Goal: Use online tool/utility: Utilize a website feature to perform a specific function

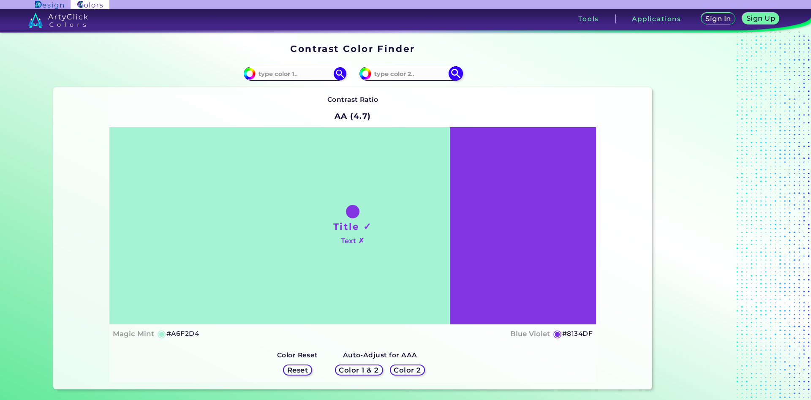
click at [399, 76] on input at bounding box center [410, 73] width 79 height 11
type input "fbcca1"
click at [456, 75] on img at bounding box center [455, 73] width 15 height 15
type input "#fbcca1"
type input "#FBCCA1"
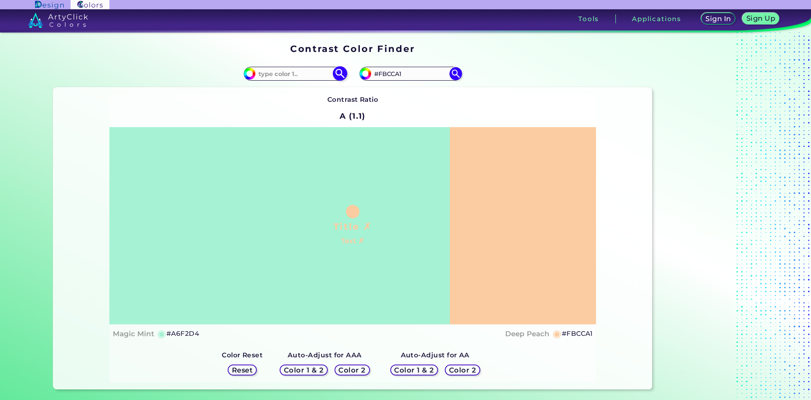
click at [286, 71] on input at bounding box center [294, 73] width 79 height 11
type input "f6cba1"
click at [337, 72] on img at bounding box center [339, 73] width 15 height 15
type input "#f6cba1"
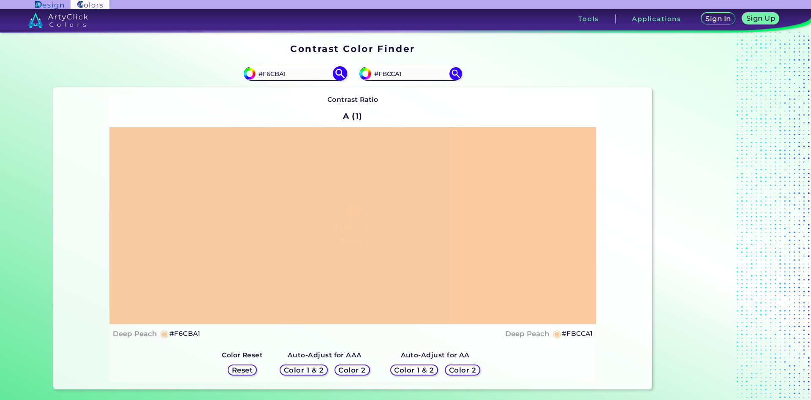
drag, startPoint x: 303, startPoint y: 73, endPoint x: 268, endPoint y: 75, distance: 35.5
click at [268, 75] on input "#F6CBA1" at bounding box center [294, 73] width 79 height 11
type input "#F8cca5"
type input "#f8cca5"
drag, startPoint x: 285, startPoint y: 73, endPoint x: 267, endPoint y: 73, distance: 18.2
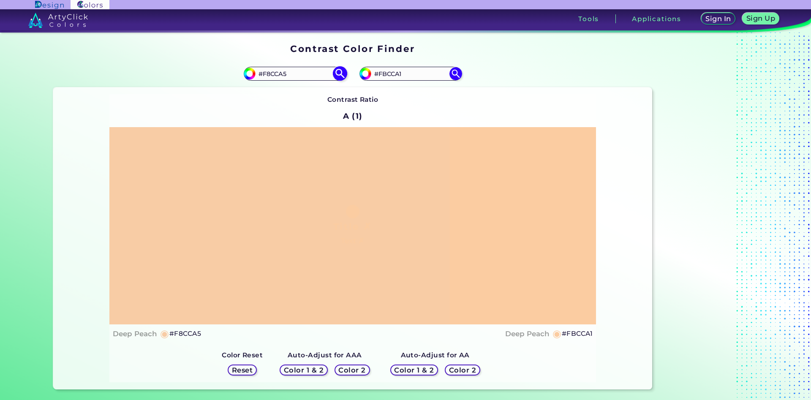
click at [267, 73] on input "#F8CCA5" at bounding box center [294, 73] width 79 height 11
type input "#F3cea5"
click at [338, 74] on img at bounding box center [339, 73] width 15 height 15
type input "#f3cea5"
type input "#F3CEA5"
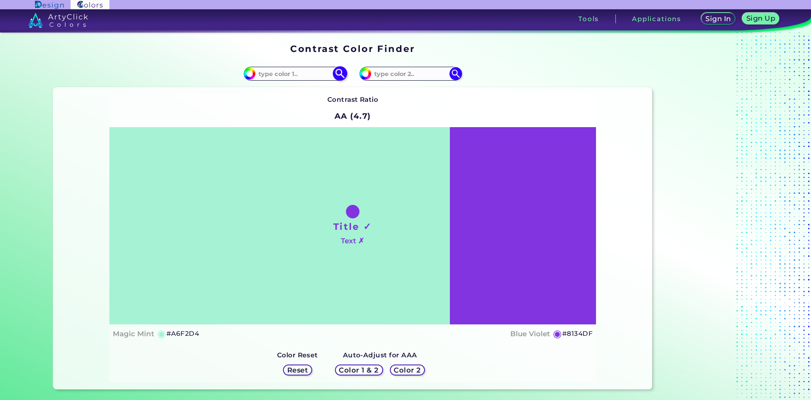
click at [273, 71] on input at bounding box center [294, 73] width 79 height 11
type input "fbc7aa"
click at [339, 73] on img at bounding box center [339, 73] width 15 height 15
type input "#fbc7aa"
type input "#FBC7AA"
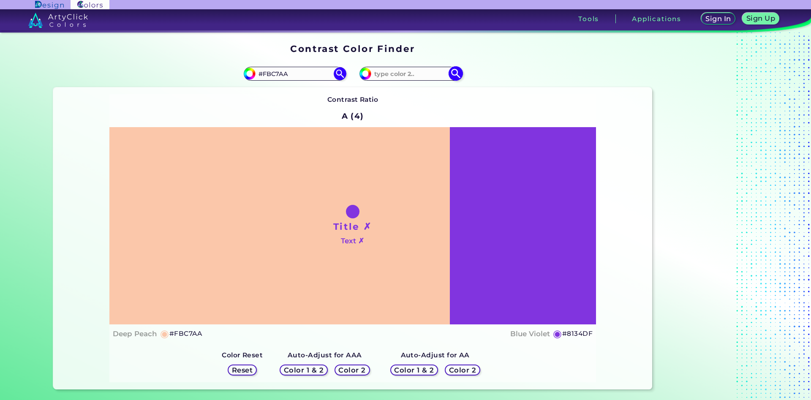
click at [426, 74] on input at bounding box center [410, 73] width 79 height 11
type input "fbc99e"
click at [453, 73] on img at bounding box center [455, 73] width 15 height 15
type input "#fbc99e"
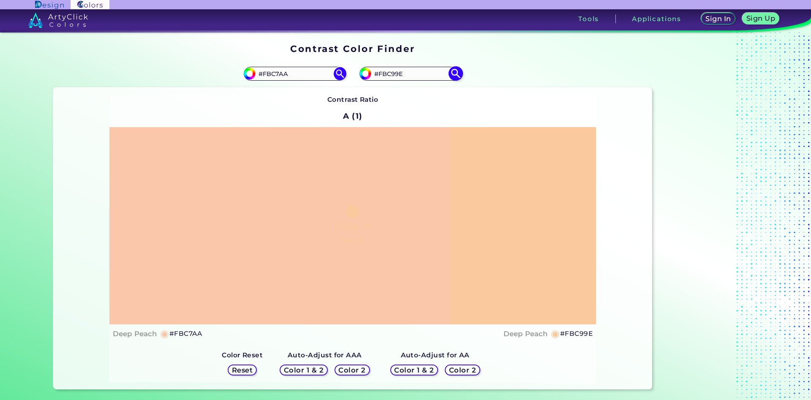
drag, startPoint x: 422, startPoint y: 74, endPoint x: 393, endPoint y: 73, distance: 29.1
click at [393, 73] on input "#FBC99E" at bounding box center [410, 73] width 79 height 11
type input "#FBCca1"
click at [454, 72] on img at bounding box center [455, 73] width 15 height 15
type input "#fbcca1"
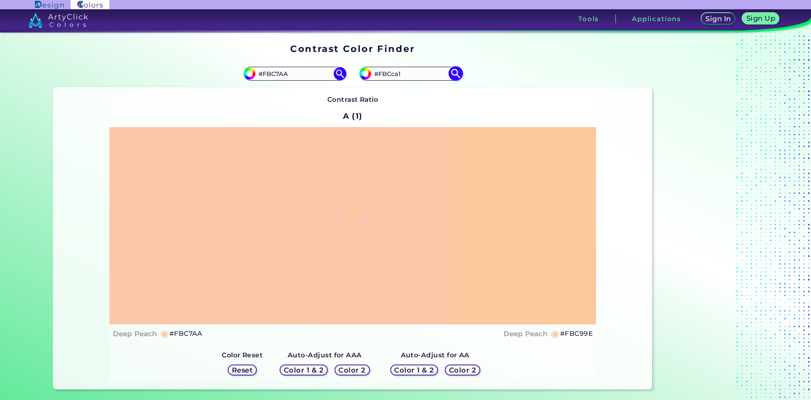
type input "#FBCCA1"
drag, startPoint x: 290, startPoint y: 74, endPoint x: 267, endPoint y: 74, distance: 22.8
click at [267, 74] on input "#FBC7AA" at bounding box center [294, 73] width 79 height 11
type input "#Ffc79b"
click at [342, 73] on img at bounding box center [339, 73] width 15 height 15
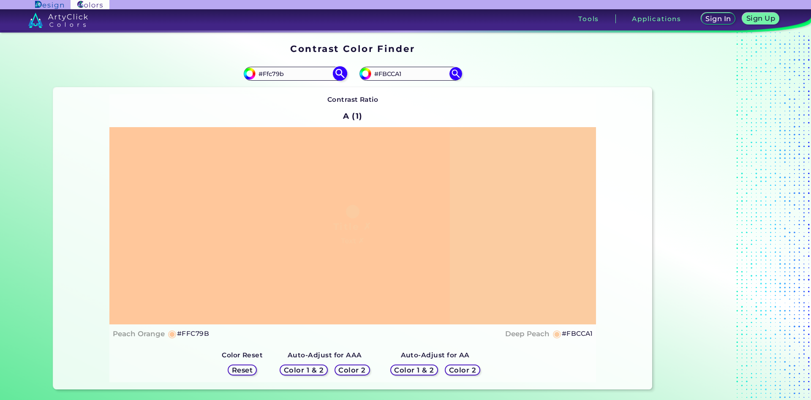
type input "#ffc79b"
drag, startPoint x: 300, startPoint y: 74, endPoint x: 268, endPoint y: 76, distance: 32.6
click at [268, 76] on input "#FFC79B" at bounding box center [294, 73] width 79 height 11
type input "#Feca94"
click at [342, 73] on img at bounding box center [339, 73] width 15 height 15
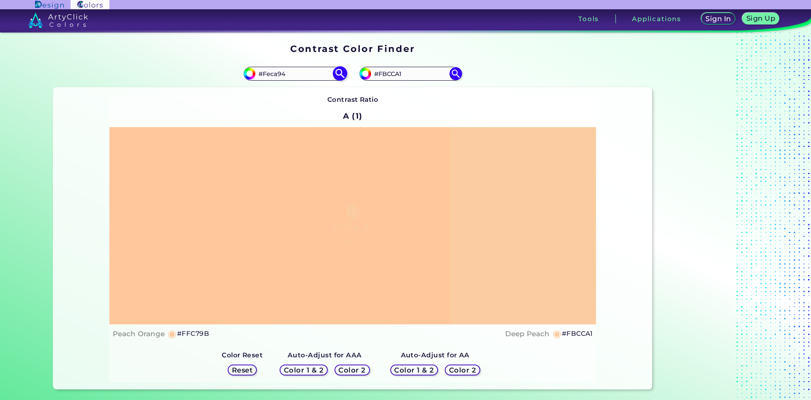
type input "#feca94"
type input "#FECA94"
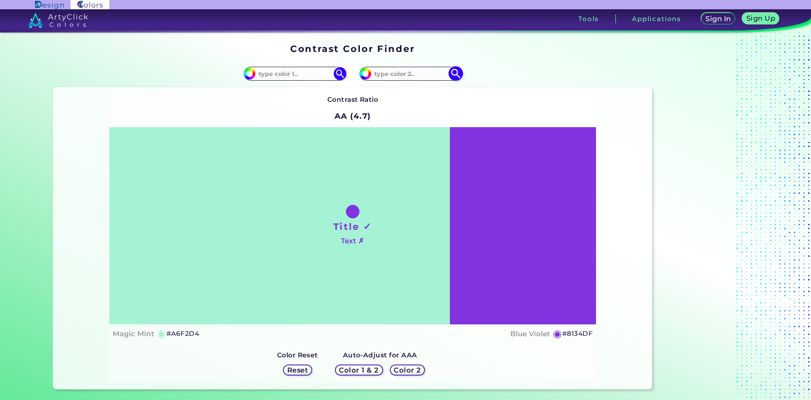
click at [401, 76] on input at bounding box center [410, 73] width 79 height 11
type input "feca94"
click at [456, 77] on img at bounding box center [455, 73] width 15 height 15
type input "#feca94"
type input "#FECA94"
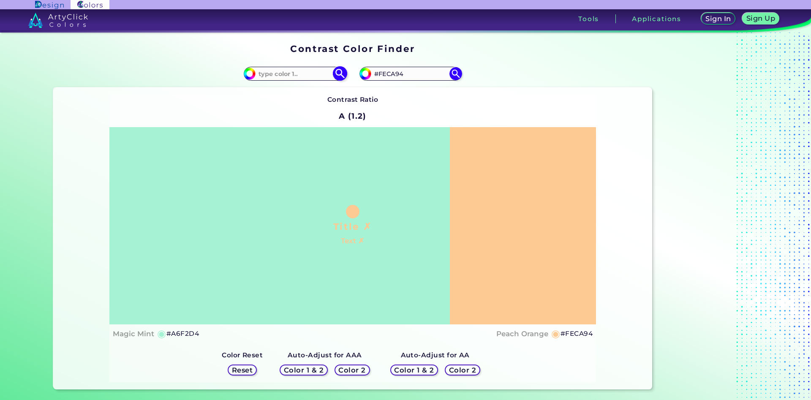
click at [300, 76] on input at bounding box center [294, 73] width 79 height 11
type input "ffcc99"
click at [341, 73] on img at bounding box center [339, 73] width 15 height 15
type input "#ffcc99"
type input "#FFCC99"
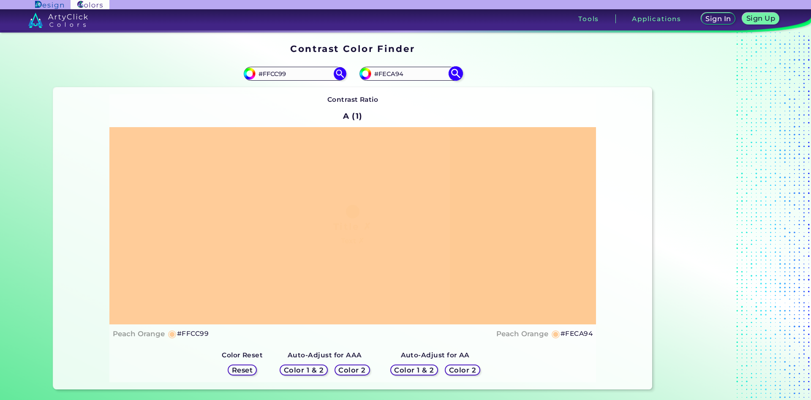
drag, startPoint x: 414, startPoint y: 75, endPoint x: 383, endPoint y: 79, distance: 31.1
click at [383, 79] on input "#FECA94" at bounding box center [410, 73] width 79 height 11
type input "#Fbcca1"
type input "#fbcca1"
type input "#FBCCA1"
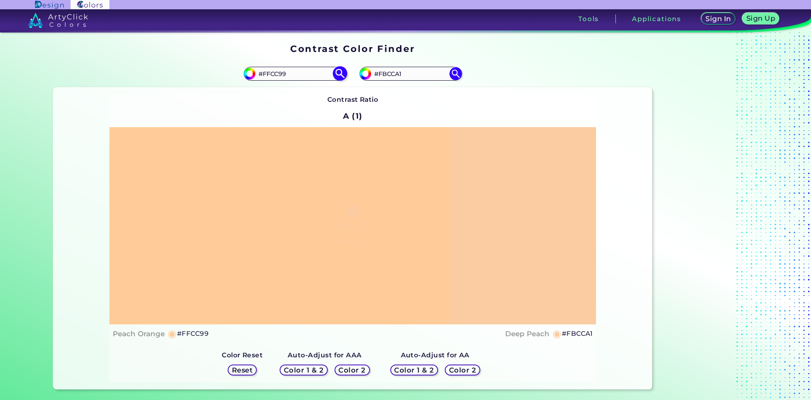
drag, startPoint x: 286, startPoint y: 72, endPoint x: 268, endPoint y: 74, distance: 17.9
click at [268, 74] on input "#FFCC99" at bounding box center [294, 73] width 79 height 11
type input "#Feca94"
click at [336, 73] on img at bounding box center [339, 73] width 15 height 15
type input "#feca94"
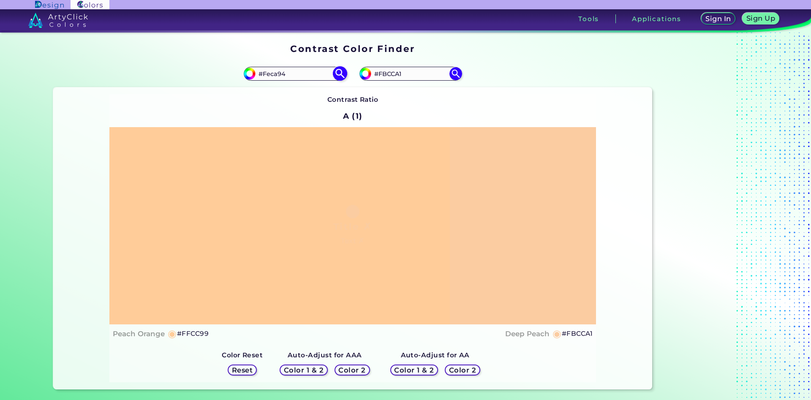
type input "#FECA94"
drag, startPoint x: 405, startPoint y: 73, endPoint x: 384, endPoint y: 76, distance: 21.7
click at [384, 76] on input "#FBCCA1" at bounding box center [410, 73] width 79 height 11
type input "#F6caa3"
type input "#f6caa3"
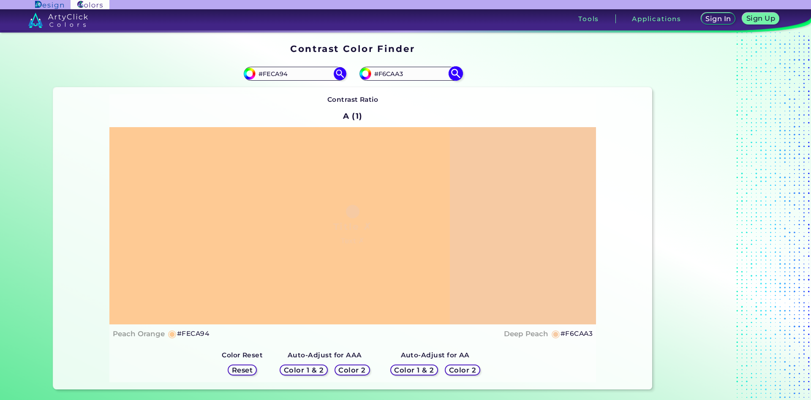
drag, startPoint x: 410, startPoint y: 73, endPoint x: 383, endPoint y: 74, distance: 27.0
click at [383, 74] on input "#F6CAA3" at bounding box center [410, 73] width 79 height 11
type input "#F4cca4"
click at [454, 78] on img at bounding box center [455, 73] width 15 height 15
type input "#f4cca4"
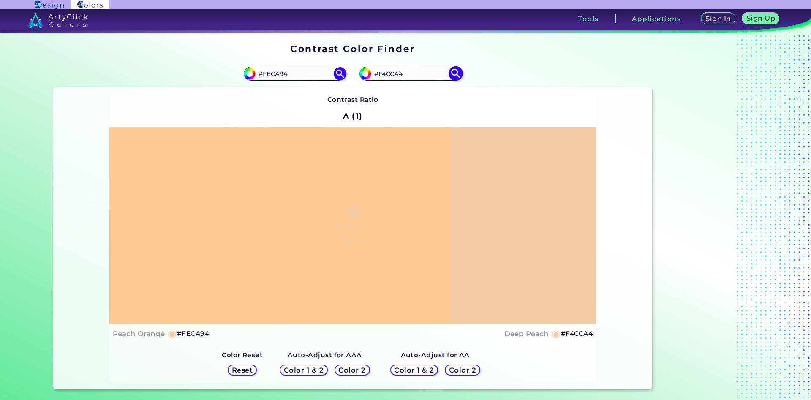
drag, startPoint x: 403, startPoint y: 73, endPoint x: 383, endPoint y: 75, distance: 19.5
click at [383, 75] on input "#F4CCA4" at bounding box center [410, 73] width 79 height 11
type input "#Fbcca1"
click at [458, 73] on img at bounding box center [455, 73] width 15 height 15
type input "#fbcca1"
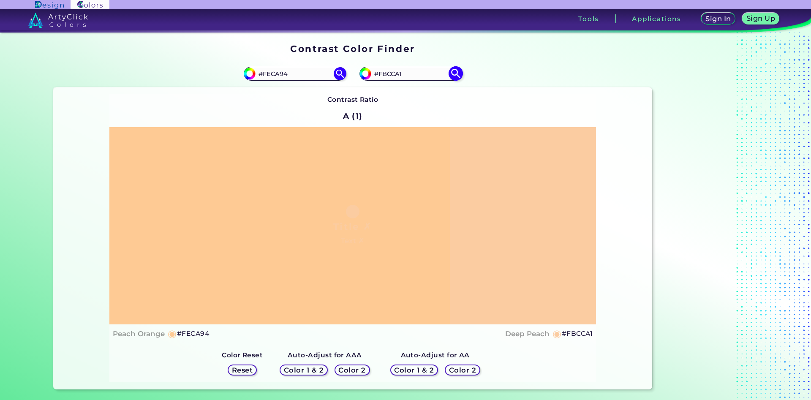
drag, startPoint x: 407, startPoint y: 69, endPoint x: 382, endPoint y: 71, distance: 25.5
click at [382, 71] on input "#FBCCA1" at bounding box center [410, 73] width 79 height 11
type input "#Facda4"
click at [455, 75] on img at bounding box center [455, 73] width 15 height 15
type input "#facda4"
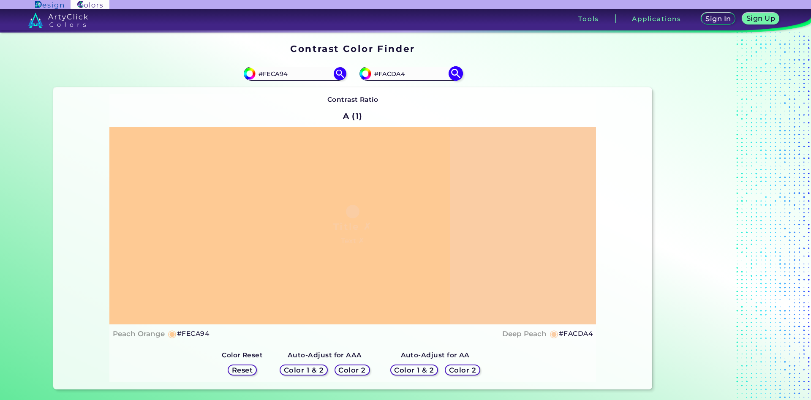
drag, startPoint x: 407, startPoint y: 74, endPoint x: 382, endPoint y: 74, distance: 25.3
click at [382, 74] on input "#FACDA4" at bounding box center [410, 73] width 79 height 11
type input "#Fbcca0"
click at [456, 72] on img at bounding box center [455, 73] width 15 height 15
type input "#fbcca0"
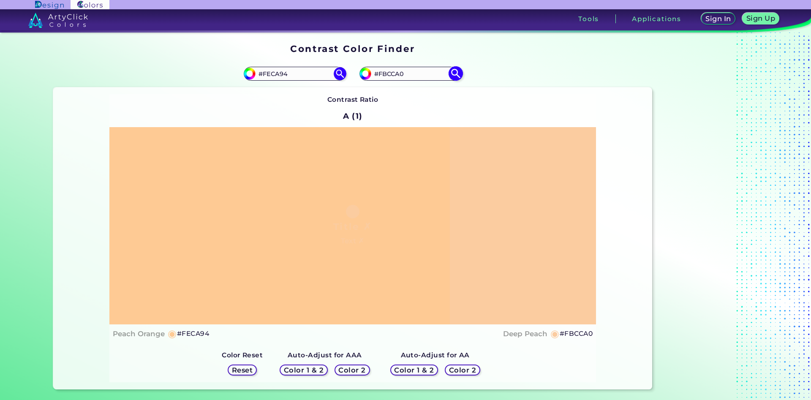
click at [402, 73] on input "#FBCCA0" at bounding box center [410, 73] width 79 height 11
type input "#FBCCa5"
click at [453, 75] on img at bounding box center [455, 73] width 15 height 15
type input "#fbcca5"
click at [403, 76] on input "#FBCCA5" at bounding box center [410, 73] width 79 height 11
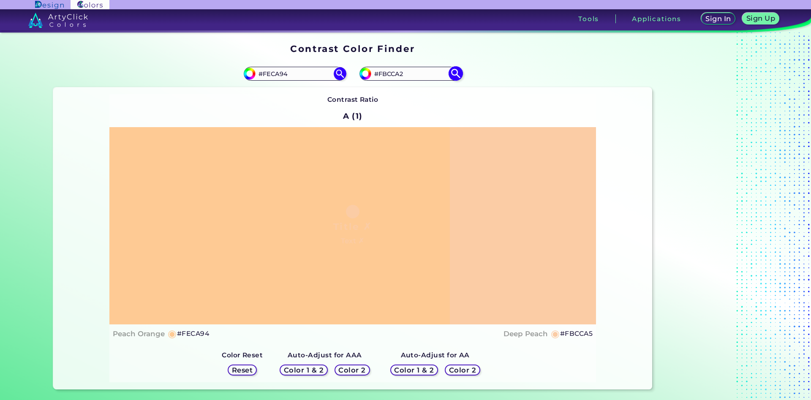
type input "#FBCCA2"
click at [457, 73] on img at bounding box center [455, 73] width 15 height 15
type input "#fbcca2"
click at [400, 76] on input "#FBCCA2" at bounding box center [410, 73] width 79 height 11
type input "#FBCCA9"
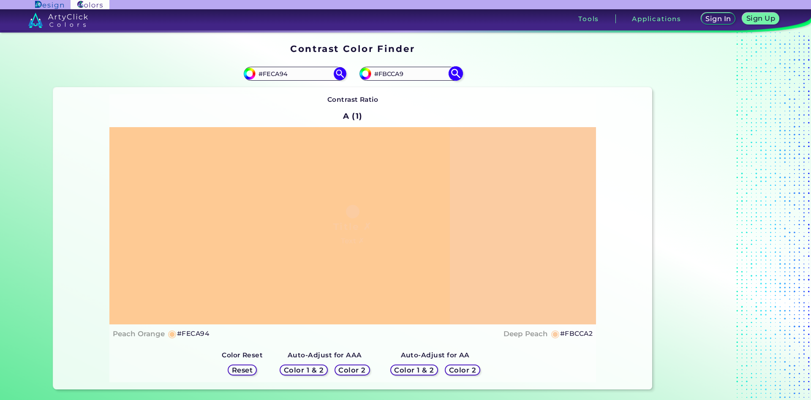
click at [455, 75] on img at bounding box center [455, 73] width 15 height 15
type input "#fbcca9"
click at [400, 76] on input "#FBCCA9" at bounding box center [410, 73] width 79 height 11
drag, startPoint x: 299, startPoint y: 77, endPoint x: 269, endPoint y: 77, distance: 30.8
click at [269, 77] on input "#FECA94" at bounding box center [294, 73] width 79 height 11
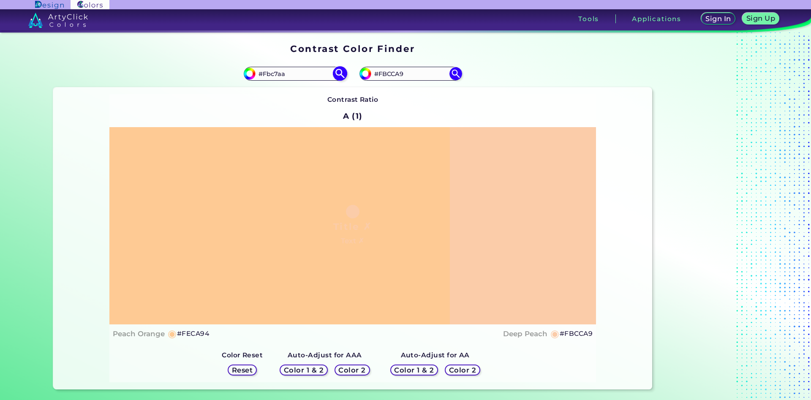
type input "#Fbc7aa"
click at [336, 72] on img at bounding box center [339, 73] width 15 height 15
type input "#fbc7aa"
type input "#FBC7AA"
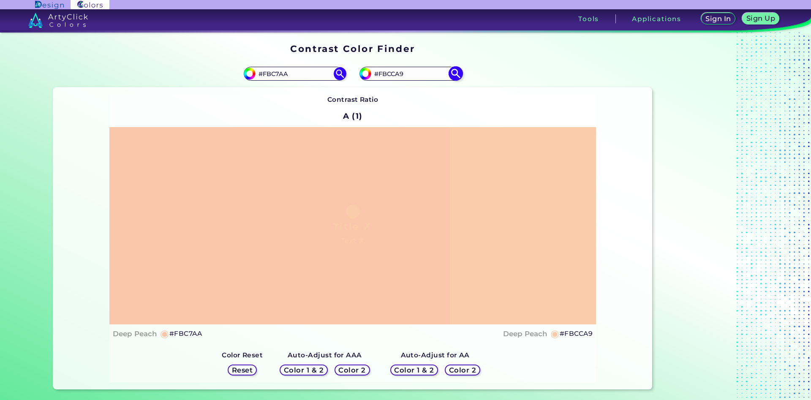
click at [400, 74] on input "#FBCCA9" at bounding box center [410, 73] width 79 height 11
type input "#FBCCA0"
click at [456, 75] on img at bounding box center [455, 73] width 15 height 15
type input "#fbcca0"
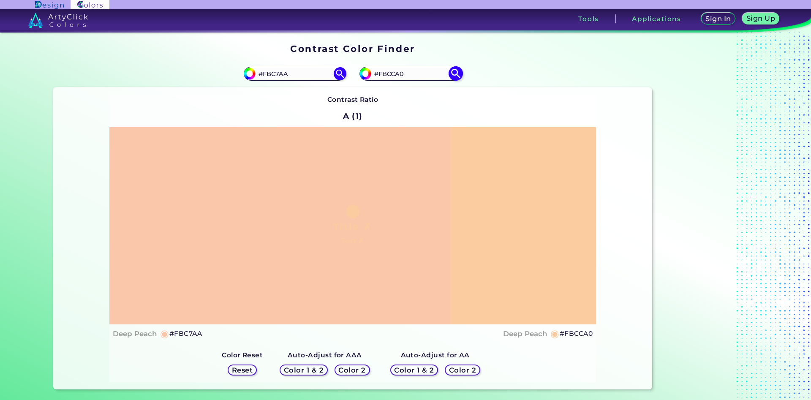
drag, startPoint x: 407, startPoint y: 73, endPoint x: 401, endPoint y: 73, distance: 5.5
click at [401, 73] on input "#FBCCA0" at bounding box center [410, 73] width 79 height 11
type input "#FBCCA1"
click at [458, 73] on img at bounding box center [455, 73] width 15 height 15
type input "#fbcca1"
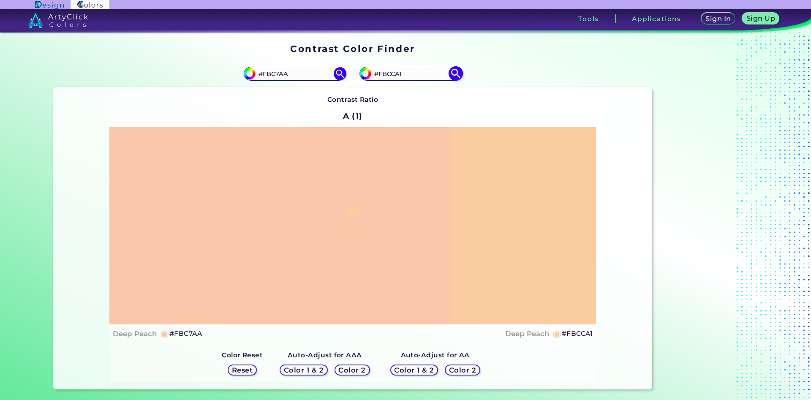
drag, startPoint x: 406, startPoint y: 73, endPoint x: 383, endPoint y: 72, distance: 22.8
click at [383, 72] on input "#FBCCA1" at bounding box center [410, 73] width 79 height 11
type input "#Fece9e"
click at [456, 74] on img at bounding box center [455, 73] width 15 height 15
type input "#fece9e"
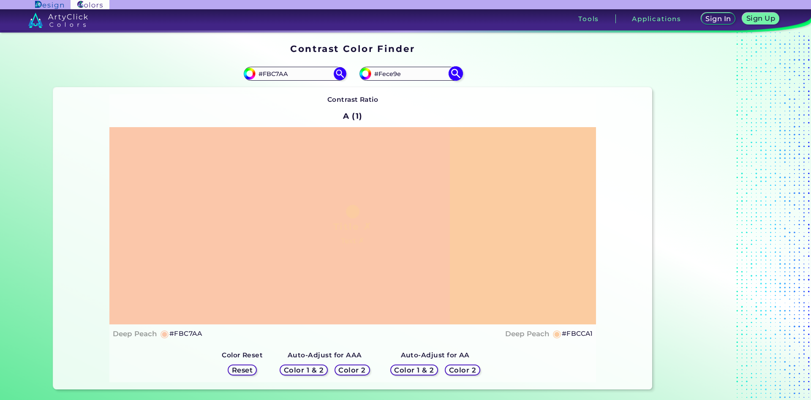
type input "#FECE9E"
drag, startPoint x: 302, startPoint y: 76, endPoint x: 267, endPoint y: 73, distance: 35.2
click at [267, 73] on input "#FBC7AA" at bounding box center [294, 73] width 79 height 11
type input "#Feca94"
click at [341, 74] on img at bounding box center [339, 73] width 15 height 15
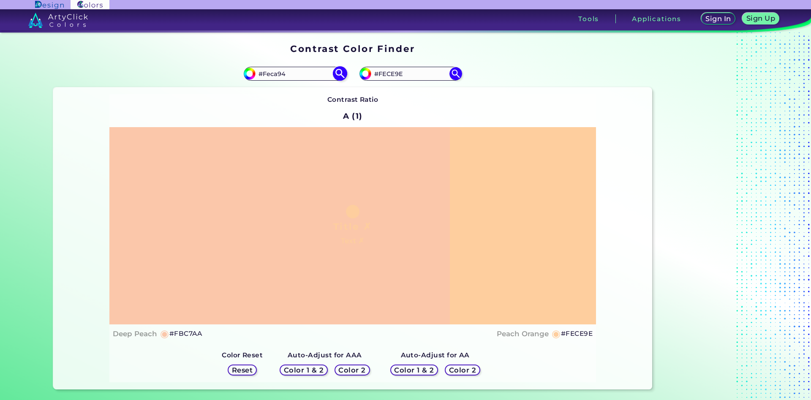
type input "#feca94"
type input "#FECA94"
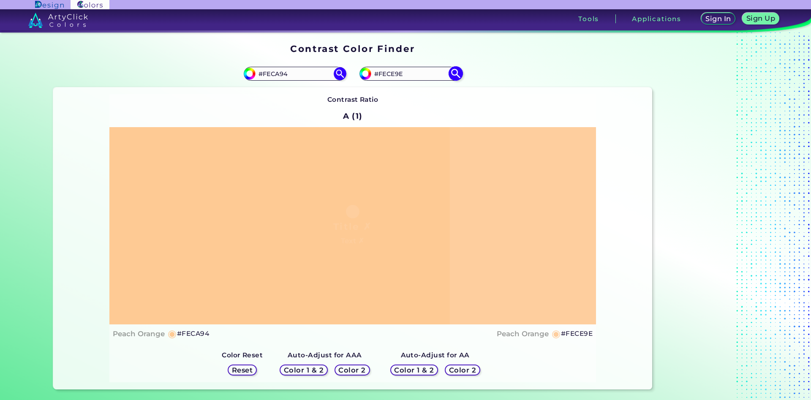
drag, startPoint x: 406, startPoint y: 71, endPoint x: 383, endPoint y: 71, distance: 22.4
click at [383, 71] on input "#FECE9E" at bounding box center [410, 73] width 79 height 11
type input "#Fbcca1"
click at [455, 76] on img at bounding box center [455, 73] width 15 height 15
type input "#fbcca1"
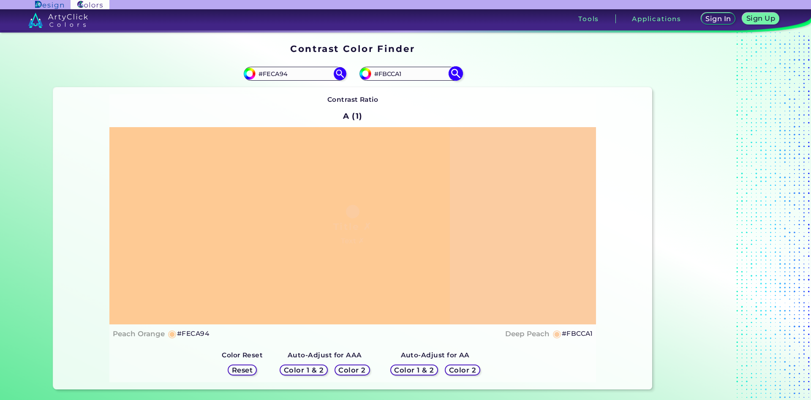
drag, startPoint x: 404, startPoint y: 74, endPoint x: 383, endPoint y: 74, distance: 20.7
click at [383, 74] on input "#FBCCA1" at bounding box center [410, 73] width 79 height 11
type input "#Fecdac"
click at [457, 71] on img at bounding box center [455, 73] width 15 height 15
type input "#fecdac"
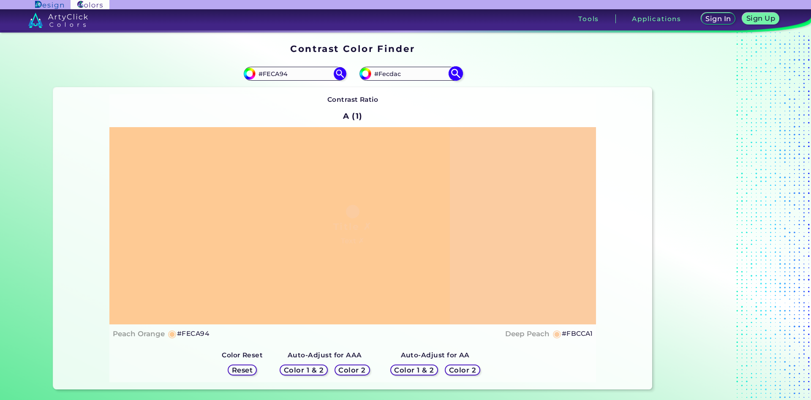
type input "#FECDAC"
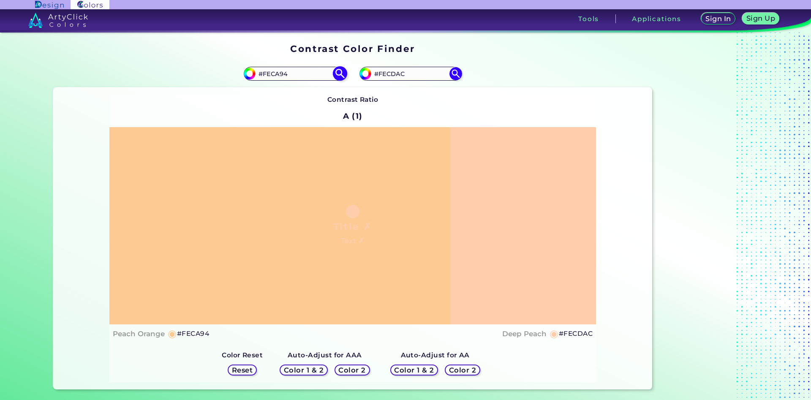
drag, startPoint x: 307, startPoint y: 73, endPoint x: 267, endPoint y: 73, distance: 39.3
click at [267, 73] on input "#FECA94" at bounding box center [294, 73] width 79 height 11
type input "#Fbc7aa"
type input "#fbc7aa"
type input "#FBC7AA"
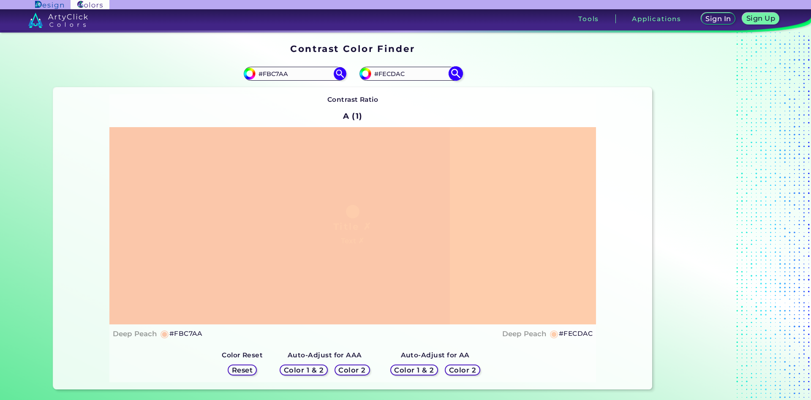
drag, startPoint x: 405, startPoint y: 76, endPoint x: 384, endPoint y: 78, distance: 21.2
click at [384, 78] on input "#FECDAC" at bounding box center [410, 73] width 79 height 11
type input "#Fbcca1"
click at [456, 74] on img at bounding box center [455, 73] width 15 height 15
type input "#fbcca1"
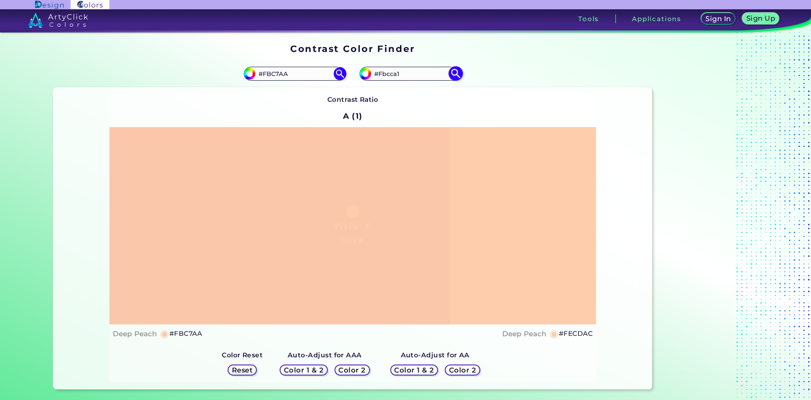
type input "#FBCCA1"
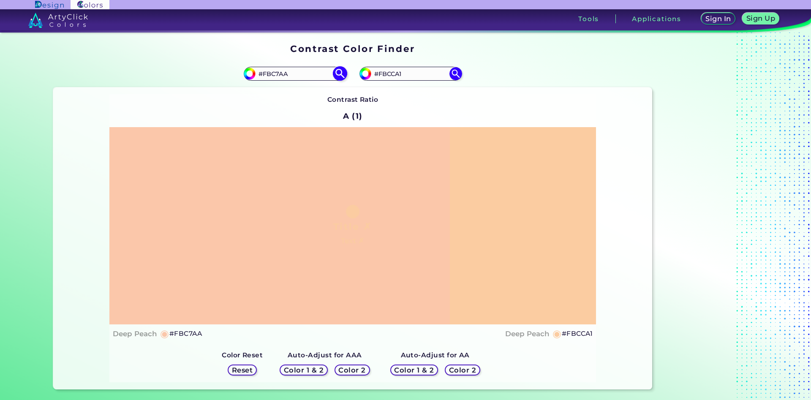
drag, startPoint x: 300, startPoint y: 76, endPoint x: 267, endPoint y: 74, distance: 32.6
click at [267, 74] on input "#FBC7AA" at bounding box center [294, 73] width 79 height 11
type input "#Feca94"
click at [341, 73] on img at bounding box center [339, 73] width 15 height 15
type input "#feca94"
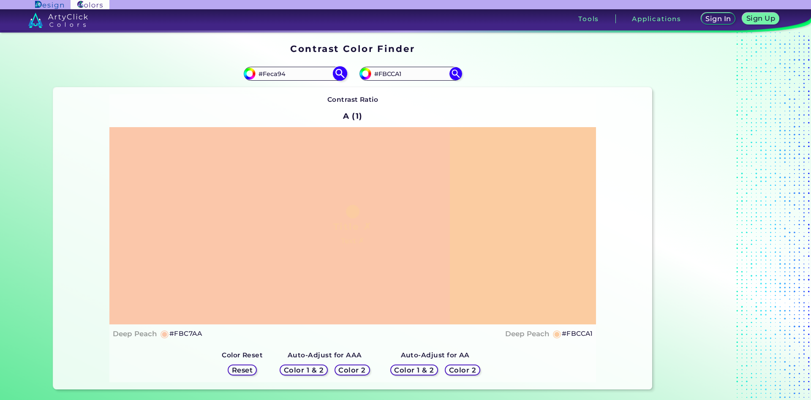
type input "#FECA94"
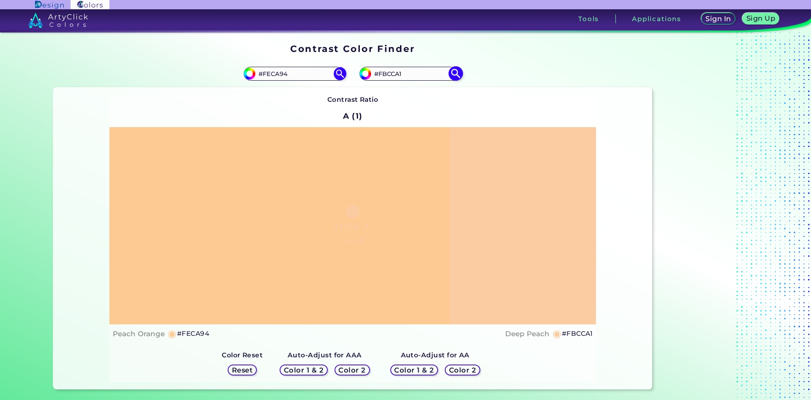
drag, startPoint x: 406, startPoint y: 70, endPoint x: 383, endPoint y: 72, distance: 22.9
click at [383, 72] on input "#FBCCA1" at bounding box center [410, 73] width 79 height 11
type input "#Fecfa3"
click at [458, 75] on img at bounding box center [455, 73] width 15 height 15
type input "#fecfa3"
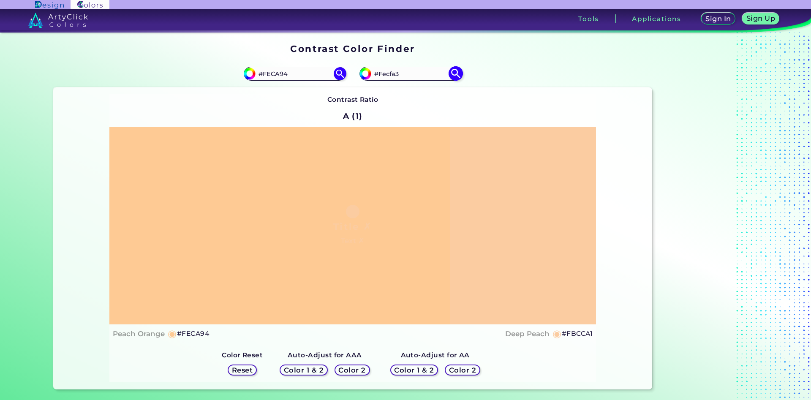
type input "#FECFA3"
drag, startPoint x: 299, startPoint y: 74, endPoint x: 267, endPoint y: 75, distance: 32.1
click at [267, 75] on input "#FECA94" at bounding box center [294, 73] width 79 height 11
type input "#Ffd1a1"
click at [342, 74] on img at bounding box center [339, 73] width 15 height 15
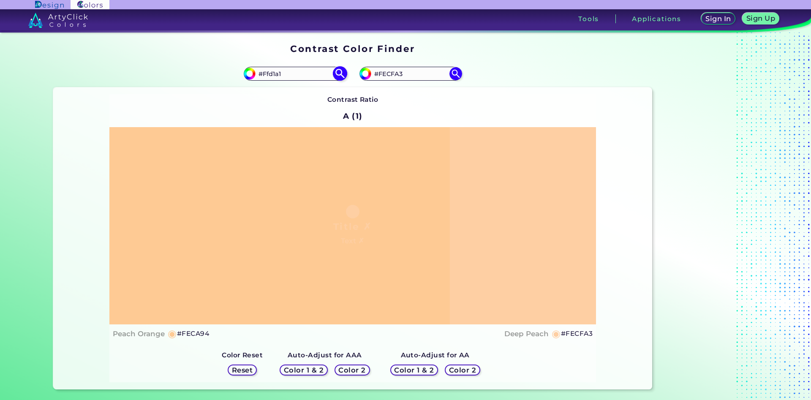
type input "#ffd1a1"
type input "#FFD1A1"
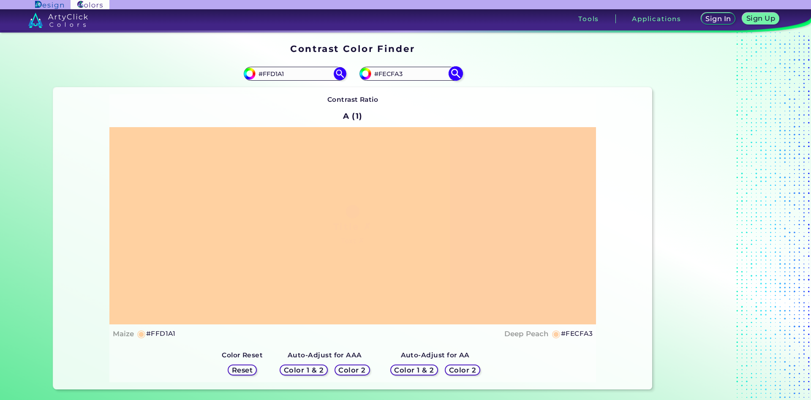
drag, startPoint x: 409, startPoint y: 76, endPoint x: 384, endPoint y: 76, distance: 25.3
click at [384, 76] on input "#FECFA3" at bounding box center [410, 73] width 79 height 11
type input "#Fbcca1"
click at [456, 73] on img at bounding box center [455, 73] width 15 height 15
type input "#fbcca1"
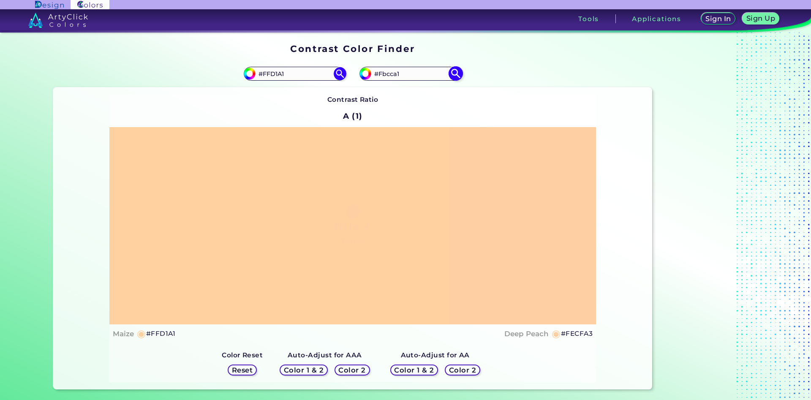
type input "#FBCCA1"
drag, startPoint x: 302, startPoint y: 74, endPoint x: 267, endPoint y: 76, distance: 35.1
click at [267, 76] on input "#FFD1A1" at bounding box center [294, 73] width 79 height 11
type input "#Feca94"
click at [342, 75] on img at bounding box center [339, 73] width 15 height 15
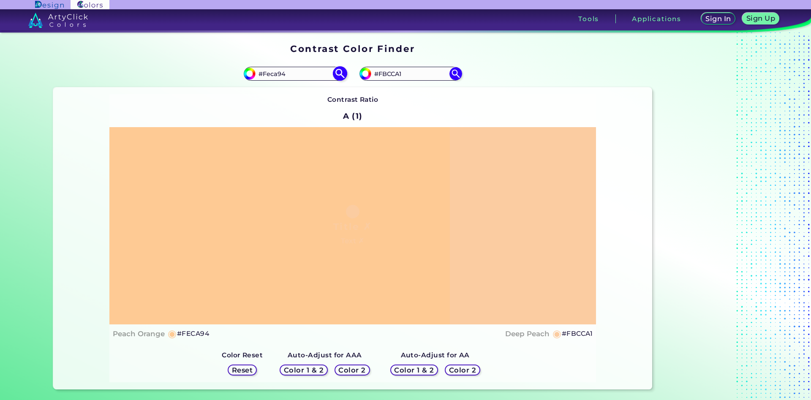
type input "#feca94"
type input "#FECA94"
drag, startPoint x: 411, startPoint y: 71, endPoint x: 383, endPoint y: 73, distance: 28.0
click at [383, 73] on input "#FBCCA1" at bounding box center [410, 73] width 79 height 11
type input "#F6cba1"
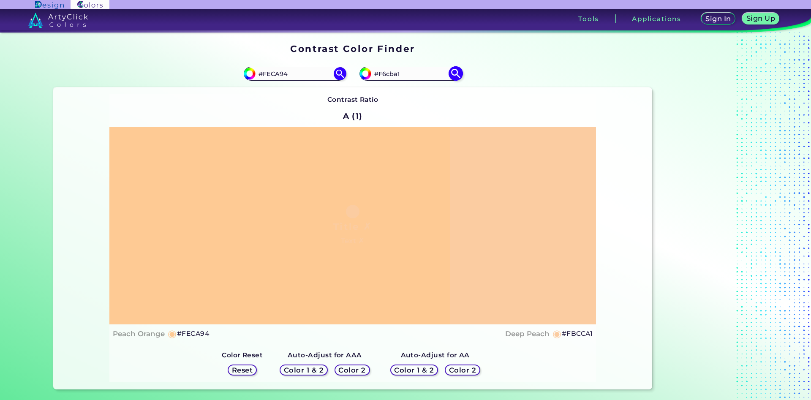
click at [456, 73] on img at bounding box center [455, 73] width 15 height 15
type input "#f6cba1"
drag, startPoint x: 410, startPoint y: 77, endPoint x: 383, endPoint y: 77, distance: 27.0
click at [383, 77] on input "#F6CBA1" at bounding box center [410, 73] width 79 height 11
type input "#Fbcca1"
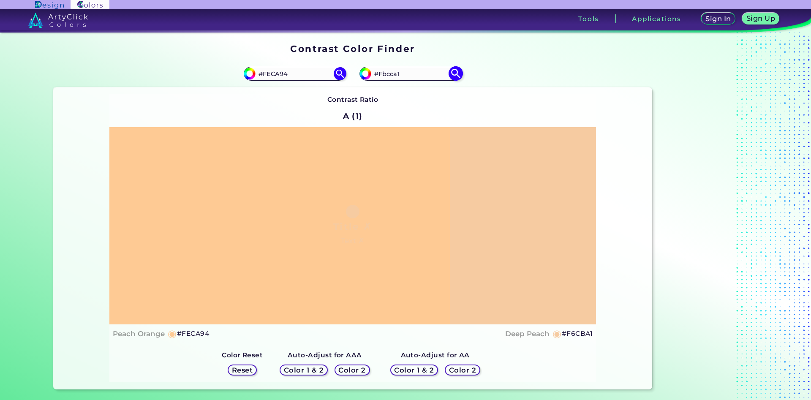
click at [456, 74] on img at bounding box center [455, 73] width 15 height 15
type input "#fbcca1"
drag, startPoint x: 408, startPoint y: 75, endPoint x: 383, endPoint y: 73, distance: 25.4
click at [383, 73] on input "#FBCCA1" at bounding box center [410, 73] width 79 height 11
type input "#Facda3"
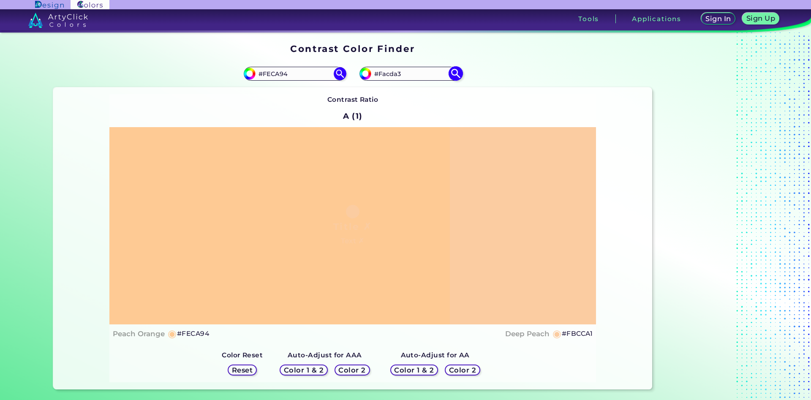
click at [458, 72] on img at bounding box center [455, 73] width 15 height 15
type input "#facda3"
drag, startPoint x: 410, startPoint y: 72, endPoint x: 383, endPoint y: 75, distance: 27.6
click at [383, 75] on input "#FACDA3" at bounding box center [410, 73] width 79 height 11
type input "#Fbcca1"
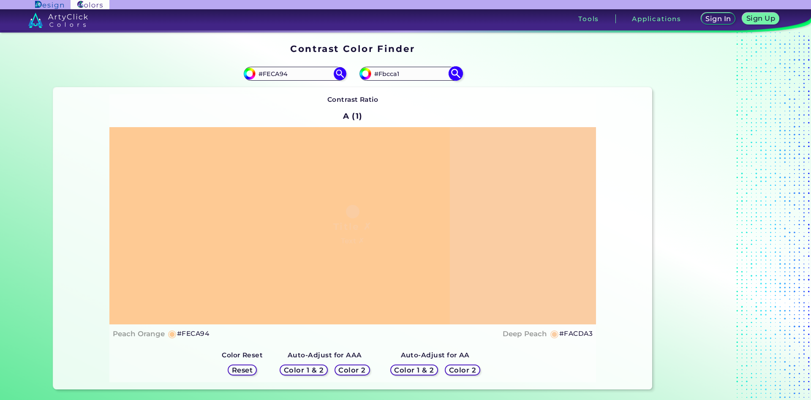
click at [457, 72] on img at bounding box center [455, 73] width 15 height 15
type input "#fbcca1"
type input "#FBCCA1"
drag, startPoint x: 290, startPoint y: 72, endPoint x: 267, endPoint y: 74, distance: 23.3
click at [267, 74] on input "#FECA94" at bounding box center [294, 73] width 79 height 11
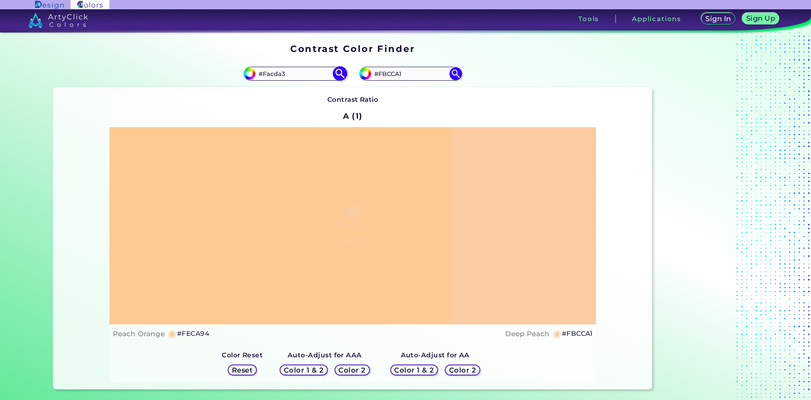
type input "#Facda3"
click at [338, 71] on img at bounding box center [339, 73] width 15 height 15
type input "#facda3"
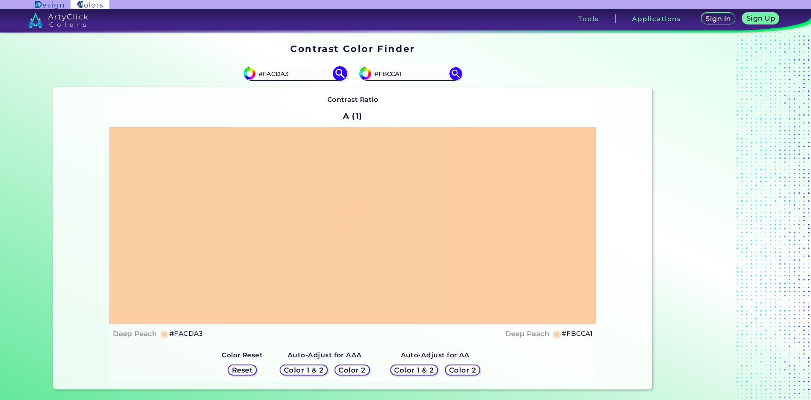
drag, startPoint x: 303, startPoint y: 73, endPoint x: 266, endPoint y: 76, distance: 37.3
click at [266, 76] on input "#FACDA3" at bounding box center [294, 73] width 79 height 11
type input "#Feca94"
click at [336, 73] on img at bounding box center [339, 73] width 15 height 15
type input "#feca94"
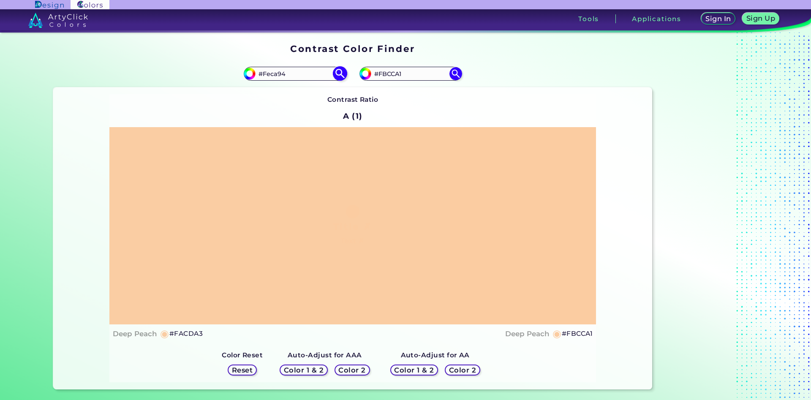
type input "#FECA94"
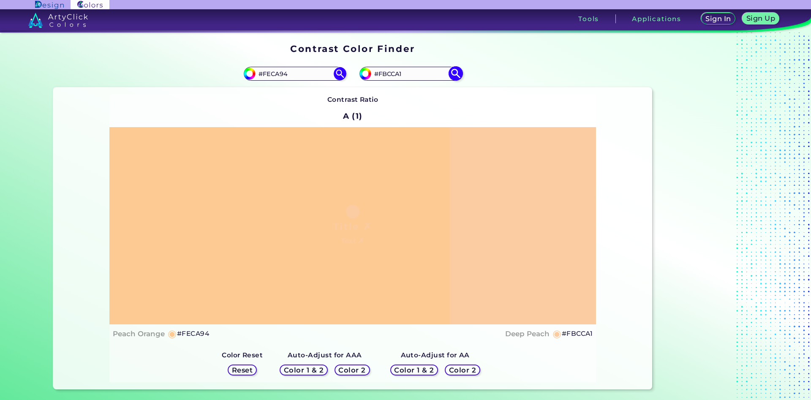
drag, startPoint x: 404, startPoint y: 73, endPoint x: 384, endPoint y: 74, distance: 20.7
click at [384, 74] on input "#FBCCA1" at bounding box center [410, 73] width 79 height 11
type input "#Facda3"
click at [458, 73] on img at bounding box center [455, 73] width 15 height 15
type input "#facda3"
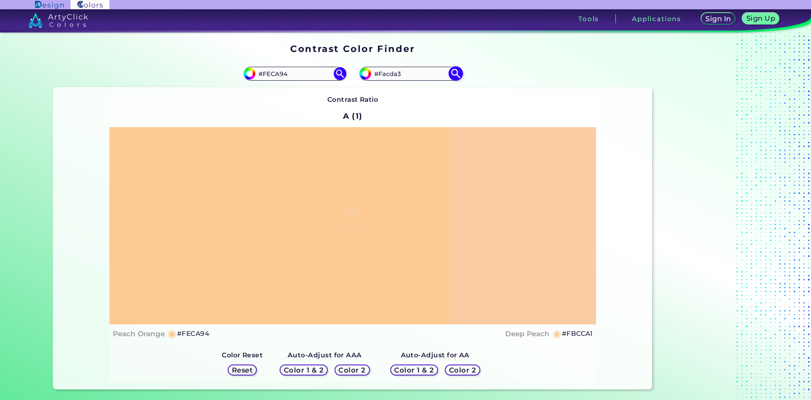
type input "#FACDA3"
drag, startPoint x: 314, startPoint y: 76, endPoint x: 267, endPoint y: 75, distance: 46.9
click at [267, 75] on input "#FECA94" at bounding box center [294, 73] width 79 height 11
type input "#Fbc7aa"
click at [340, 74] on img at bounding box center [339, 73] width 15 height 15
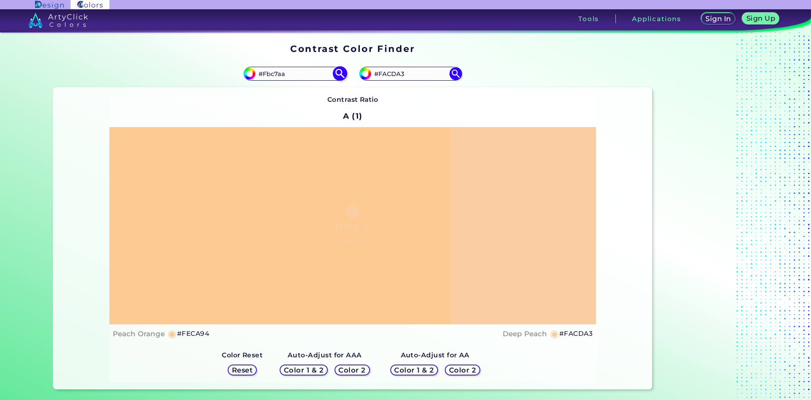
type input "#fbc7aa"
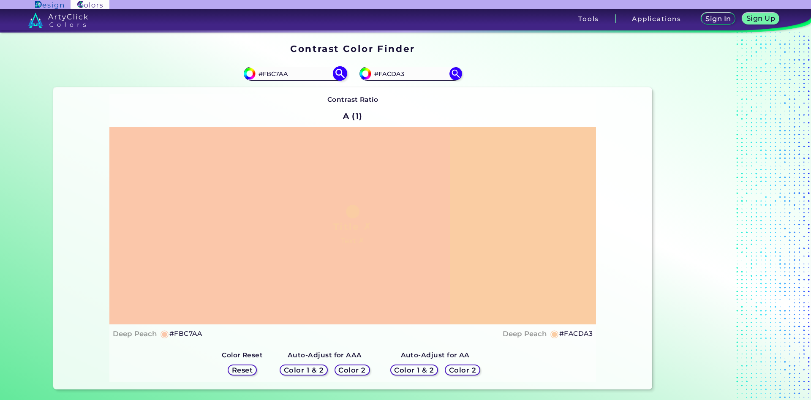
drag, startPoint x: 306, startPoint y: 73, endPoint x: 269, endPoint y: 71, distance: 37.6
click at [269, 71] on input "#FBC7AA" at bounding box center [294, 73] width 79 height 11
type input "#Feca94"
click at [336, 75] on img at bounding box center [339, 73] width 15 height 15
type input "#feca94"
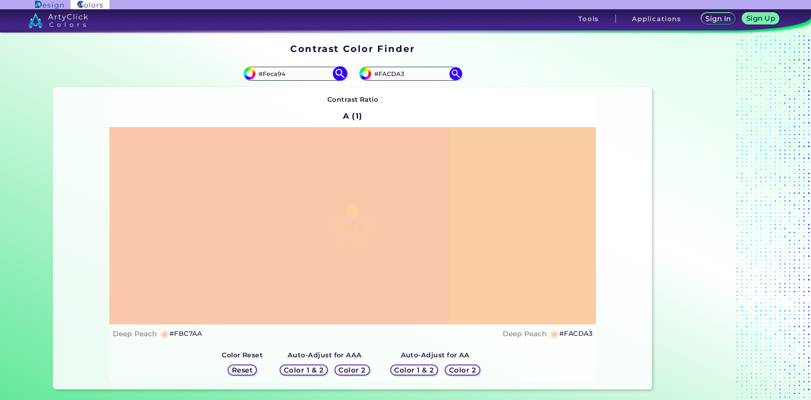
type input "#FECA94"
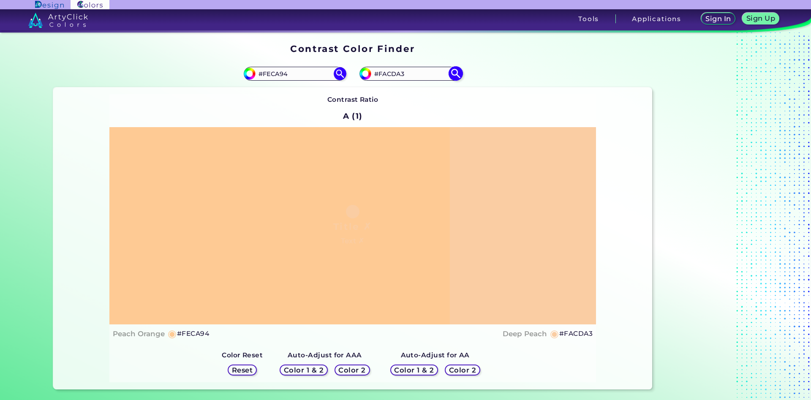
drag, startPoint x: 410, startPoint y: 72, endPoint x: 384, endPoint y: 73, distance: 25.8
click at [384, 73] on input "#FACDA3" at bounding box center [410, 73] width 79 height 11
type input "#Fbcca1"
type input "#fbcca1"
type input "#FBCCA1"
